Goal: Check status

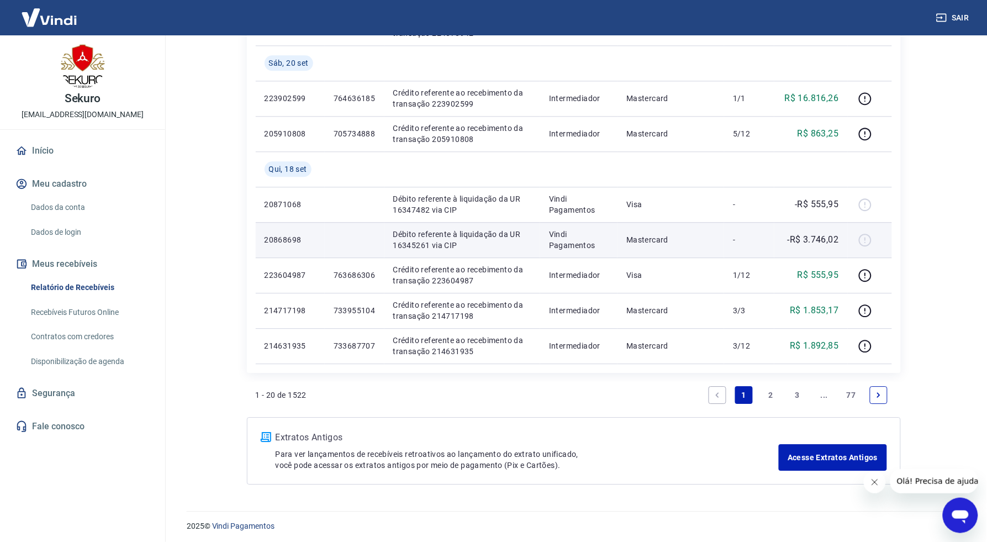
scroll to position [749, 0]
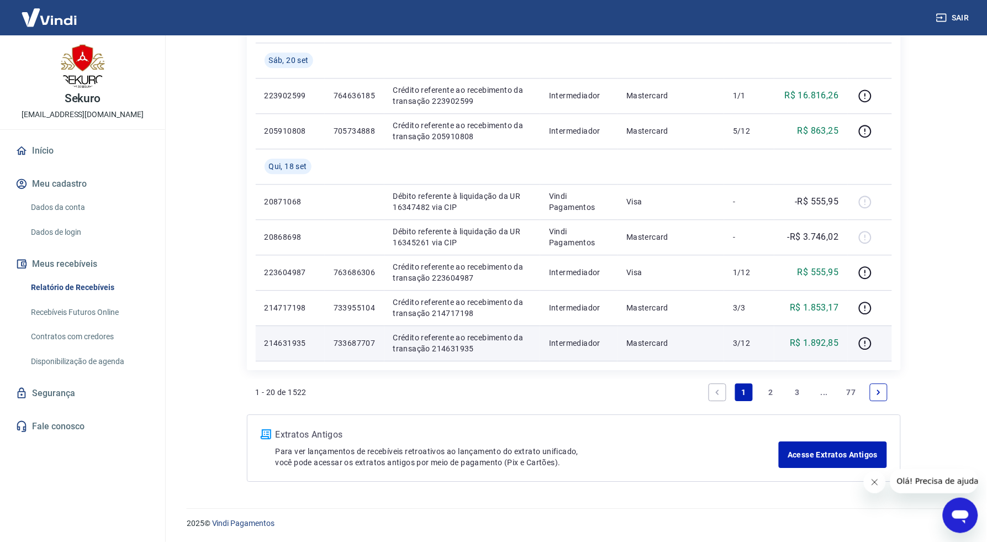
click at [351, 341] on p "733687707" at bounding box center [355, 343] width 42 height 11
copy p "733687707"
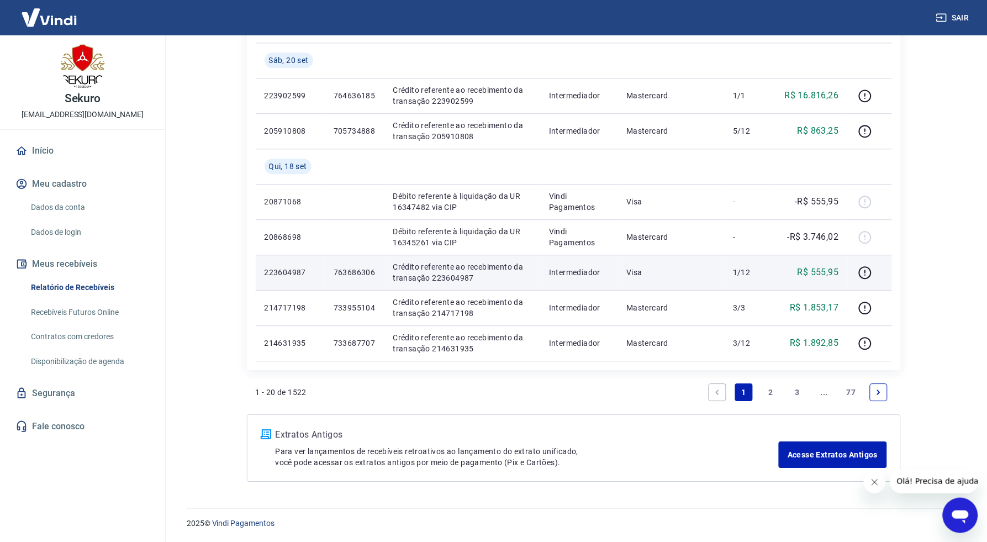
click at [347, 268] on p "763686306" at bounding box center [355, 272] width 42 height 11
copy p "763686306"
click at [341, 272] on p "763686306" at bounding box center [355, 272] width 42 height 11
